Goal: Use online tool/utility: Utilize a website feature to perform a specific function

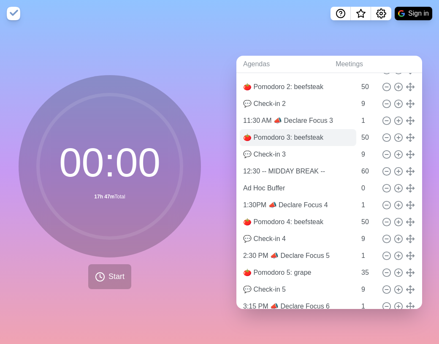
scroll to position [157, 0]
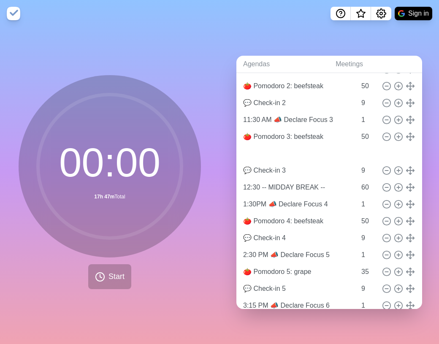
type input "Ad Hoc Buffer"
type input "0"
type input "💬 Check-in 3"
type input "9"
type input "12:30 -- MIDDAY BREAK --"
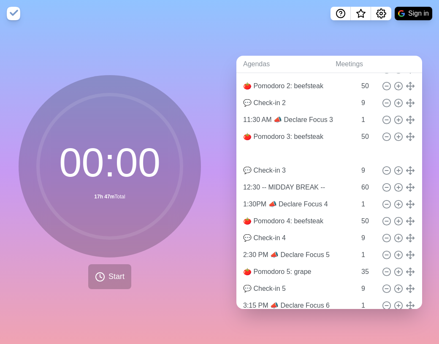
type input "60"
drag, startPoint x: 398, startPoint y: 183, endPoint x: 80, endPoint y: 3, distance: 365.3
click at [358, 150] on input "0" at bounding box center [368, 153] width 20 height 17
click at [103, 277] on button "Start" at bounding box center [109, 276] width 43 height 25
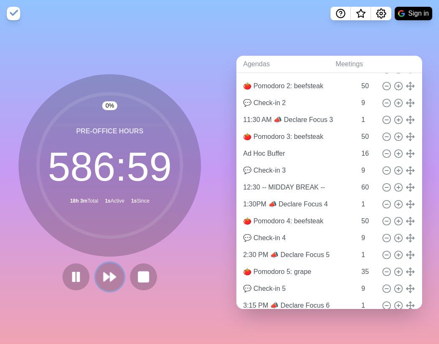
click at [114, 277] on icon at bounding box center [110, 277] width 14 height 14
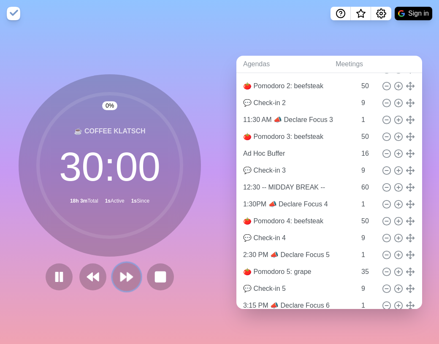
click at [114, 277] on button at bounding box center [126, 277] width 28 height 28
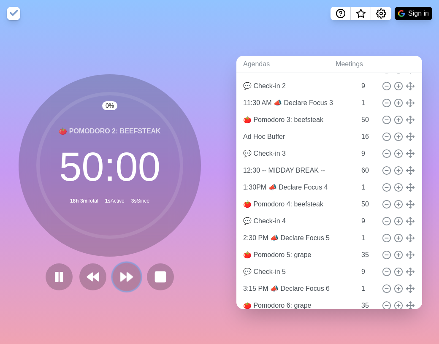
scroll to position [73, 0]
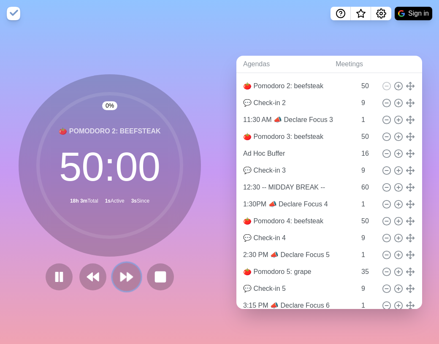
click at [114, 277] on button at bounding box center [126, 277] width 28 height 28
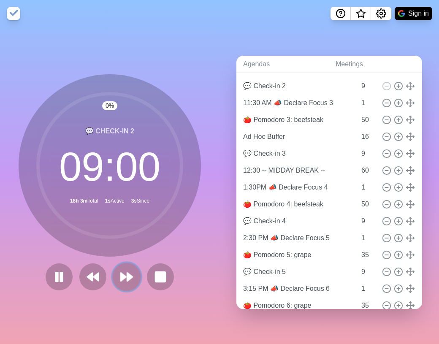
click at [114, 277] on button at bounding box center [126, 277] width 28 height 28
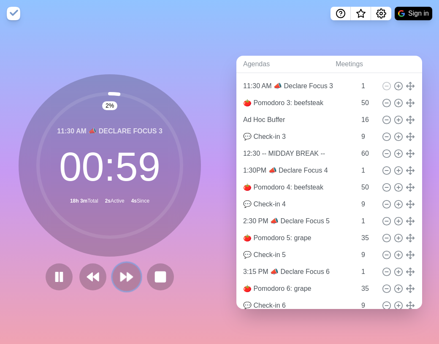
click at [114, 277] on button at bounding box center [126, 277] width 28 height 28
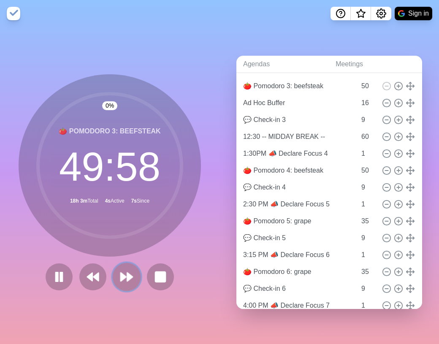
click at [114, 277] on button at bounding box center [126, 277] width 28 height 28
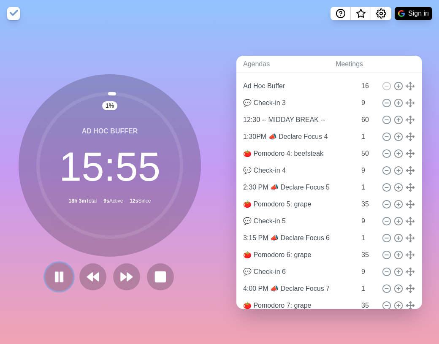
click at [60, 278] on rect at bounding box center [61, 276] width 3 height 9
click at [89, 277] on polygon at bounding box center [89, 277] width 5 height 8
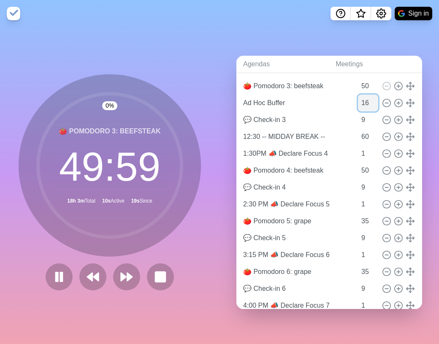
click at [358, 98] on input "16" at bounding box center [368, 103] width 20 height 17
type input "15"
click at [52, 274] on icon at bounding box center [59, 277] width 14 height 14
click at [127, 275] on polygon at bounding box center [129, 277] width 5 height 8
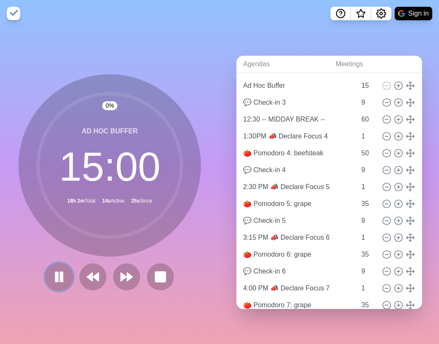
click at [63, 274] on icon at bounding box center [59, 277] width 14 height 14
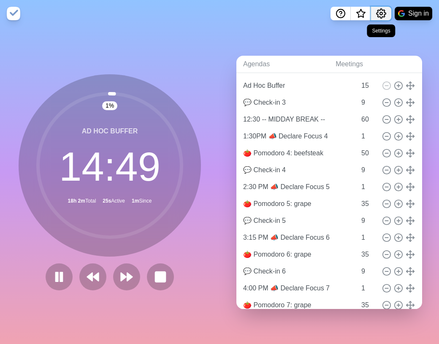
click at [384, 14] on icon "Settings" at bounding box center [381, 13] width 9 height 9
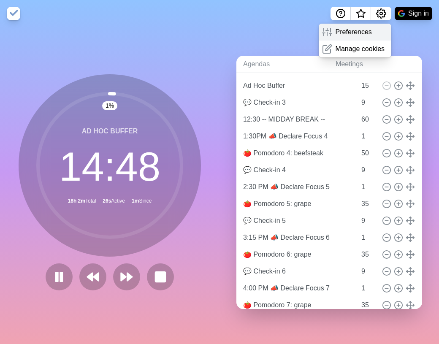
click at [376, 34] on div "Preferences" at bounding box center [355, 32] width 73 height 17
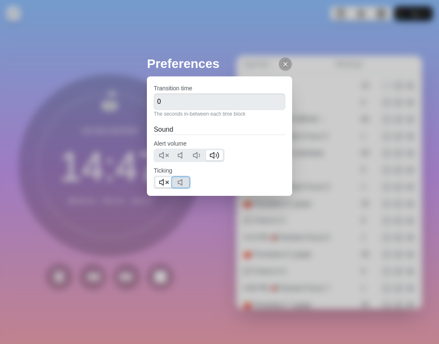
click at [183, 182] on icon at bounding box center [182, 182] width 10 height 10
click at [161, 184] on icon at bounding box center [164, 182] width 10 height 10
click at [282, 65] on icon at bounding box center [285, 64] width 7 height 7
